Goal: Complete application form

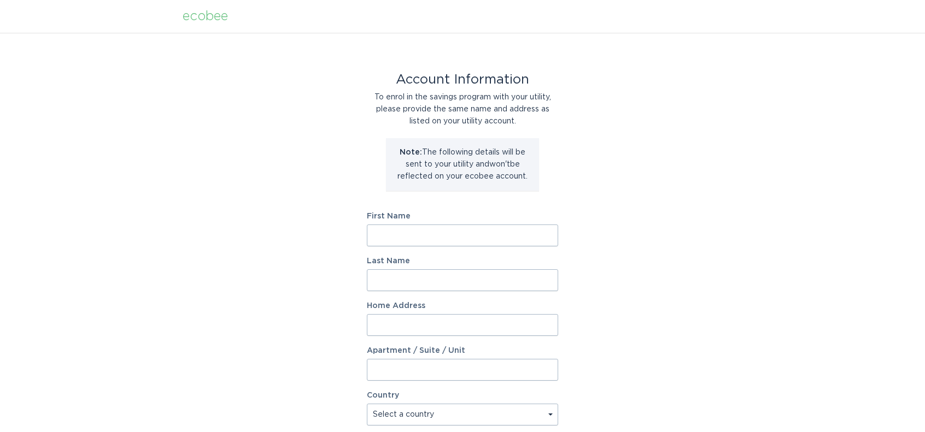
click at [457, 232] on input "First Name" at bounding box center [462, 236] width 191 height 22
